Goal: Task Accomplishment & Management: Manage account settings

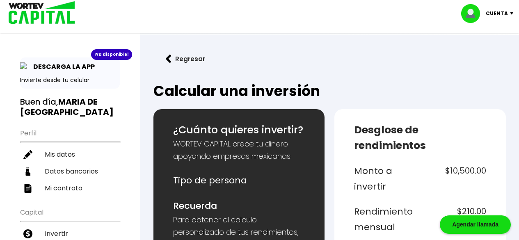
select select "1"
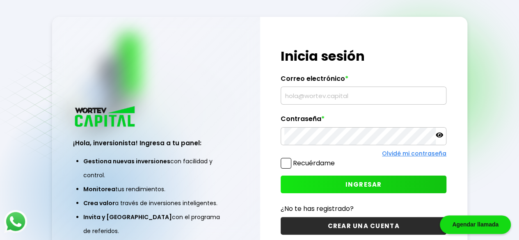
type input "[EMAIL_ADDRESS][DOMAIN_NAME]"
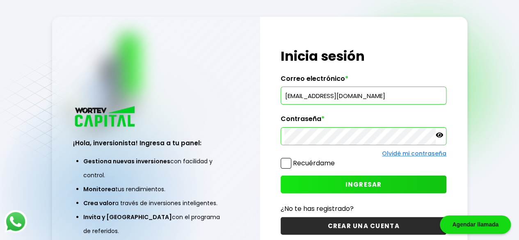
click at [436, 136] on icon at bounding box center [439, 134] width 7 height 7
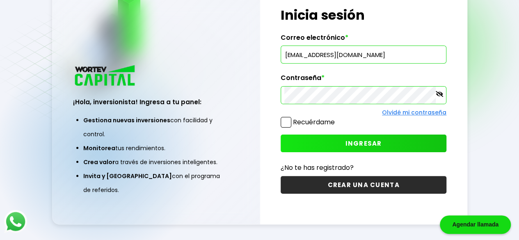
click at [340, 140] on button "INGRESAR" at bounding box center [364, 144] width 166 height 18
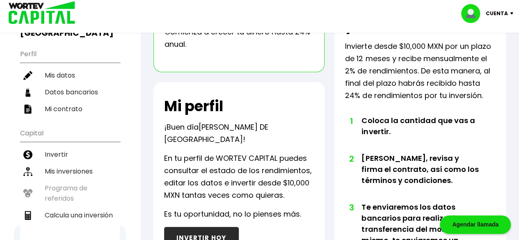
scroll to position [91, 0]
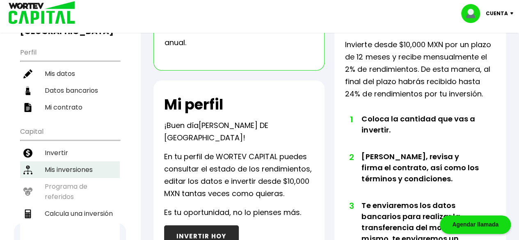
click at [83, 161] on li "Mis inversiones" at bounding box center [70, 169] width 100 height 17
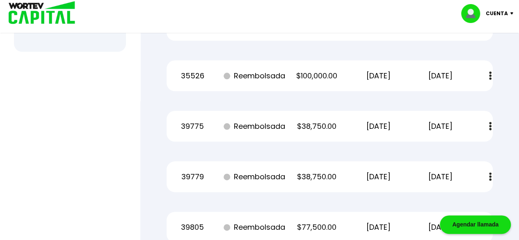
scroll to position [511, 0]
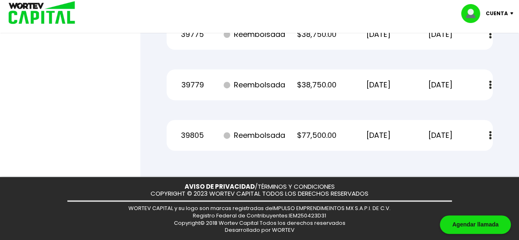
click at [492, 137] on button at bounding box center [490, 135] width 11 height 18
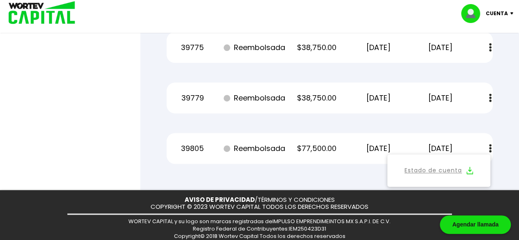
scroll to position [497, 0]
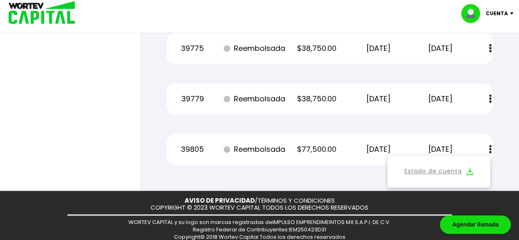
click at [433, 171] on link "Estado de cuenta" at bounding box center [433, 171] width 57 height 10
